Goal: Task Accomplishment & Management: Manage account settings

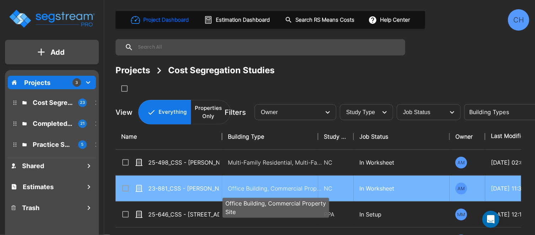
click at [261, 189] on p "Office Building, Commercial Property Site" at bounding box center [276, 188] width 96 height 9
checkbox input "true"
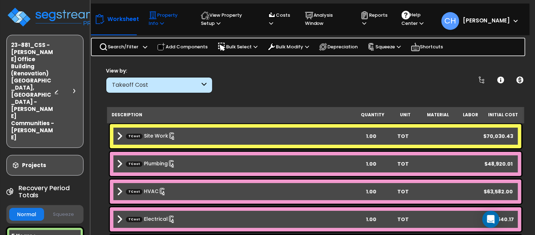
click at [160, 21] on icon at bounding box center [162, 23] width 4 height 5
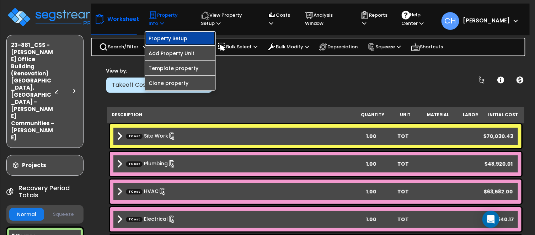
click at [169, 37] on link "Property Setup" at bounding box center [180, 38] width 70 height 14
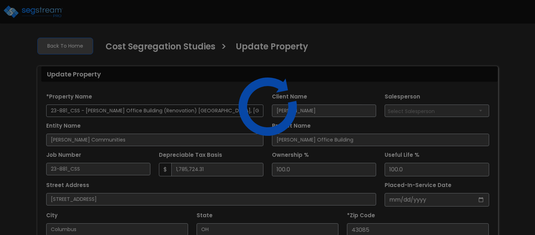
select select "2024"
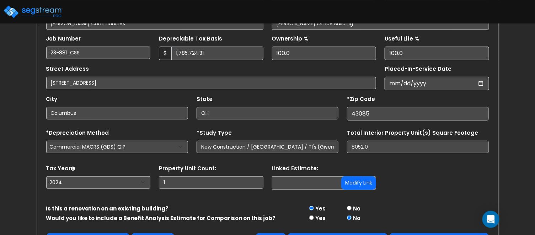
scroll to position [139, 0]
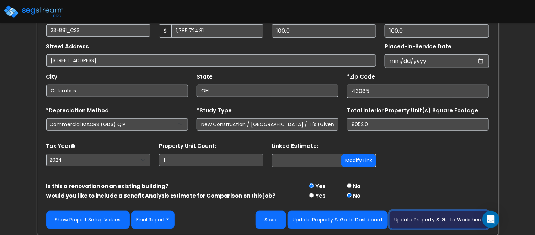
click at [448, 218] on button "Update Property & Go to Worksheet" at bounding box center [440, 220] width 100 height 18
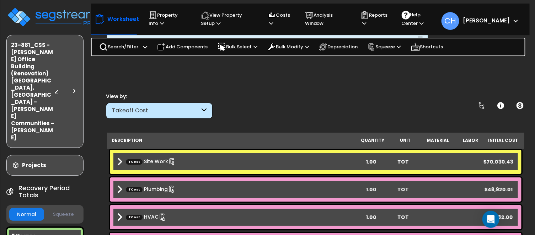
scroll to position [10, 0]
click at [366, 24] on icon at bounding box center [365, 23] width 4 height 5
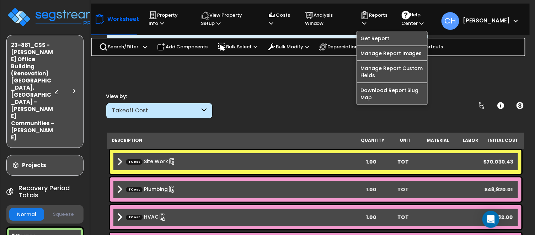
click at [294, 99] on div "View by: Takeoff Cost Takeoff Cost" at bounding box center [316, 106] width 425 height 26
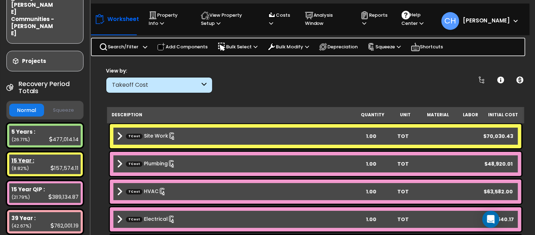
scroll to position [107, 0]
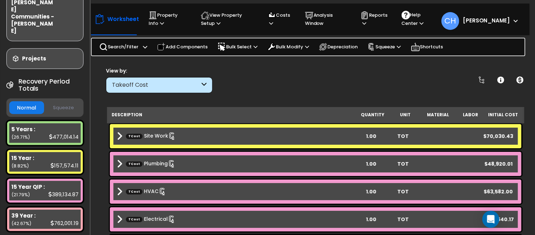
click at [66, 102] on button "Squeeze" at bounding box center [63, 108] width 35 height 12
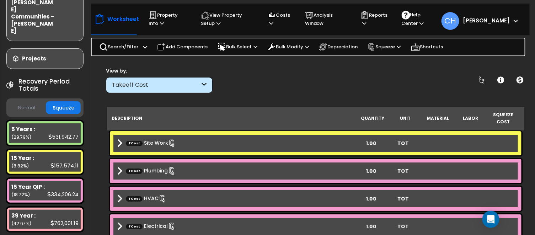
click at [28, 102] on button "Normal" at bounding box center [26, 108] width 35 height 12
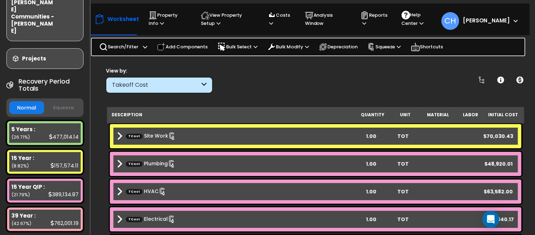
scroll to position [0, 0]
click at [390, 43] on p "Squeeze" at bounding box center [384, 47] width 33 height 8
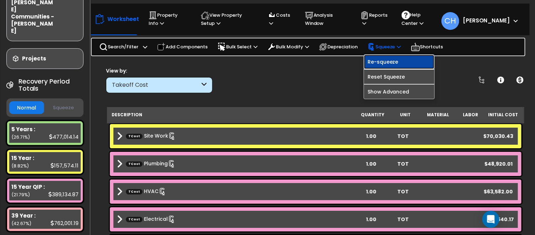
click at [395, 64] on link "Re-squeeze" at bounding box center [399, 62] width 70 height 14
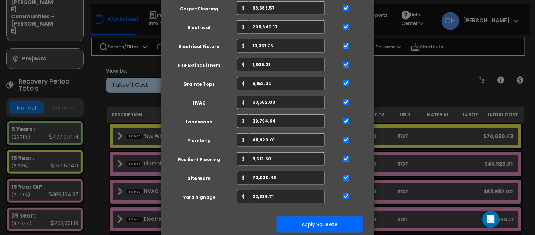
scroll to position [181, 0]
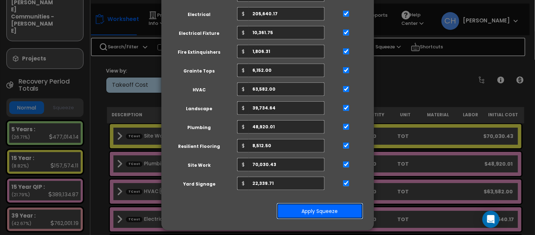
click at [313, 205] on button "Apply Squeeze" at bounding box center [320, 211] width 87 height 16
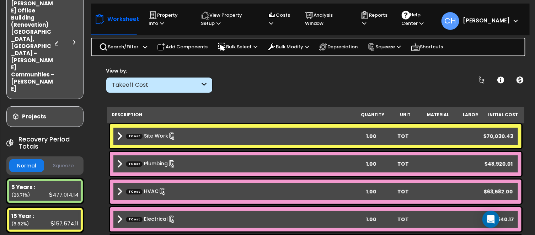
scroll to position [66, 0]
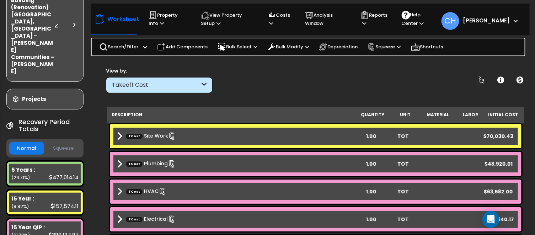
click at [63, 142] on button "Squeeze" at bounding box center [63, 148] width 35 height 12
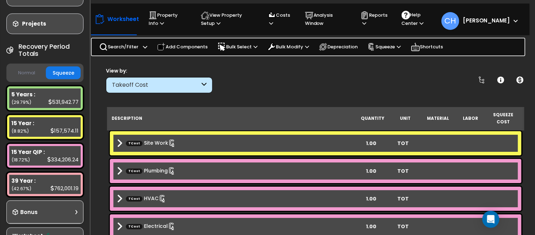
scroll to position [153, 0]
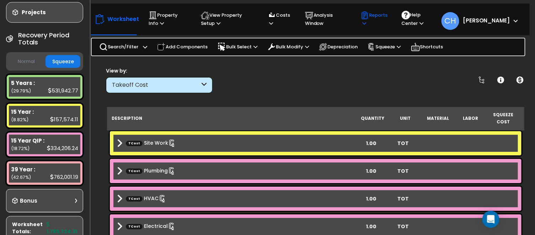
click at [375, 20] on p "Reports" at bounding box center [375, 19] width 28 height 16
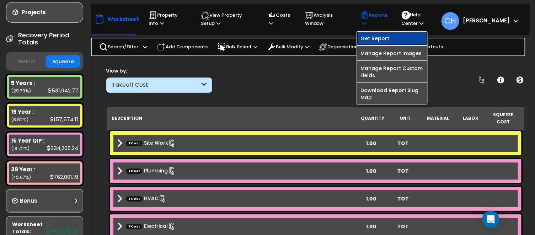
click at [387, 39] on link "Get Report" at bounding box center [392, 38] width 70 height 14
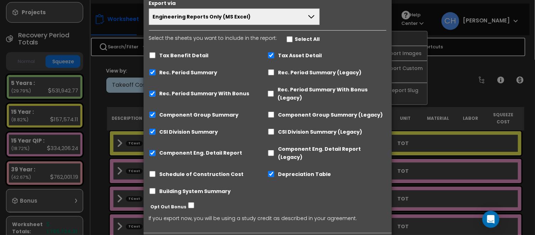
scroll to position [59, 0]
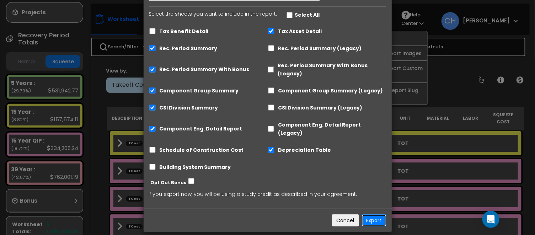
click at [372, 215] on button "Export" at bounding box center [374, 221] width 25 height 12
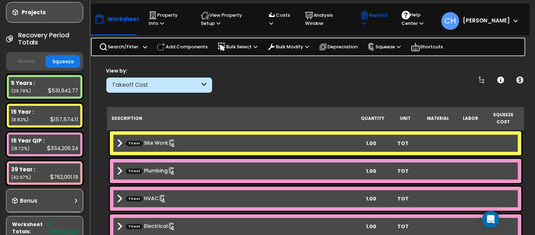
click at [366, 21] on icon at bounding box center [365, 23] width 4 height 5
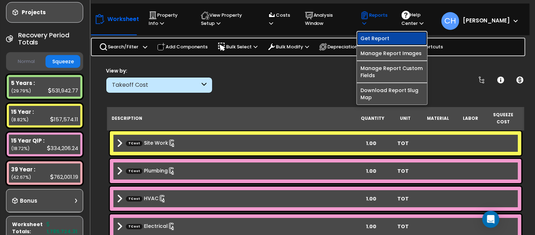
click at [377, 39] on link "Get Report" at bounding box center [392, 38] width 70 height 14
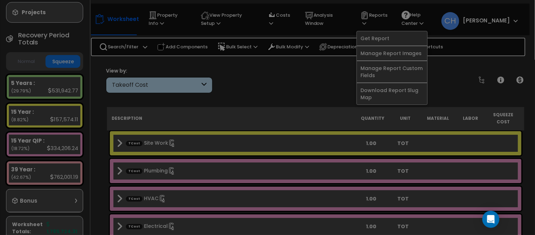
scroll to position [0, 0]
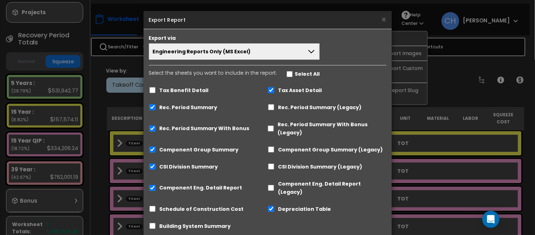
click at [293, 50] on button "Engineering Reports Only (MS Excel)" at bounding box center [234, 51] width 171 height 16
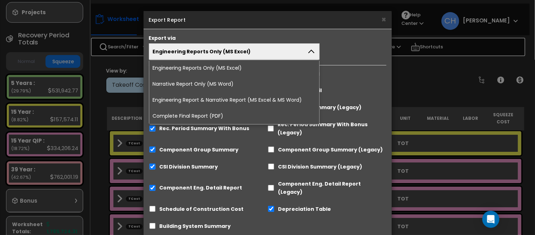
click at [205, 116] on li "Complete Final Report (PDF)" at bounding box center [234, 116] width 170 height 16
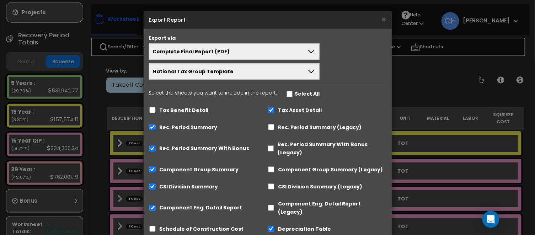
scroll to position [70, 0]
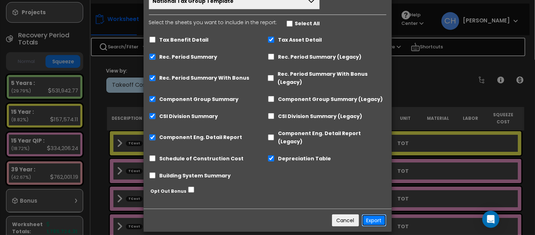
click at [375, 215] on button "Export" at bounding box center [374, 221] width 25 height 12
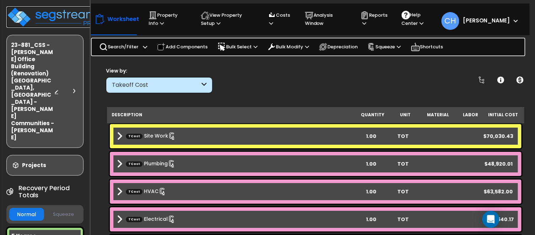
click at [48, 17] on img at bounding box center [52, 16] width 93 height 21
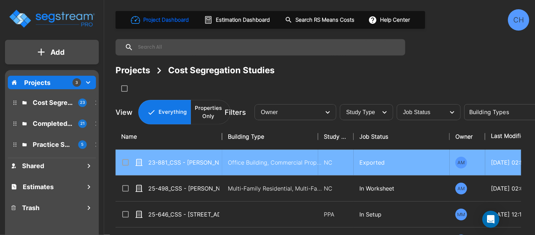
click at [125, 163] on input "select row 23-881_CSS - Wilcox Office Building (Renovation) Worthington, OH - W…" at bounding box center [124, 161] width 7 height 6
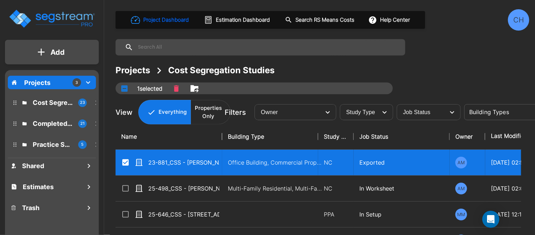
click at [194, 87] on icon "Move" at bounding box center [195, 88] width 8 height 7
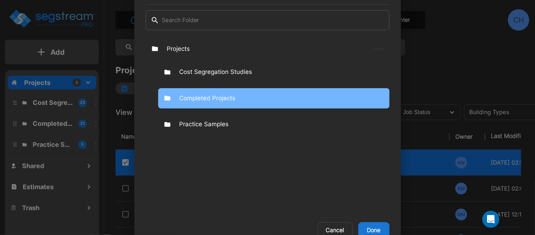
click at [211, 96] on p "Completed Projects" at bounding box center [208, 98] width 56 height 9
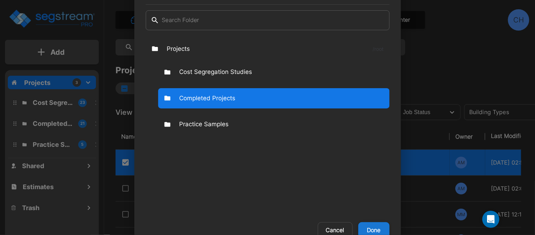
click at [378, 228] on button "Done" at bounding box center [374, 230] width 31 height 16
checkbox input "false"
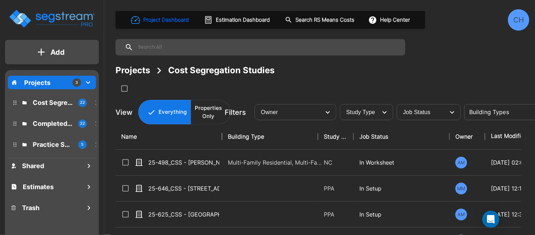
click at [520, 23] on div "CH" at bounding box center [518, 19] width 21 height 21
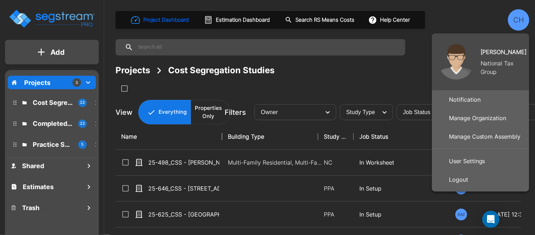
click at [495, 120] on p "Manage Organization" at bounding box center [478, 118] width 63 height 14
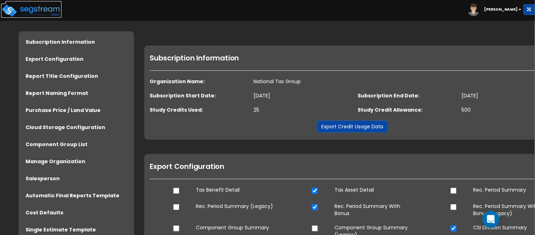
click at [27, 15] on img at bounding box center [31, 11] width 60 height 14
